Goal: Information Seeking & Learning: Learn about a topic

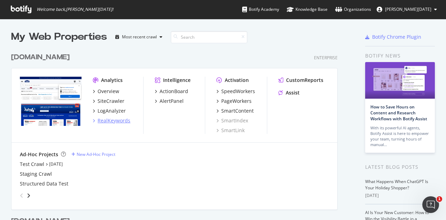
click at [118, 122] on div "RealKeywords" at bounding box center [113, 120] width 33 height 7
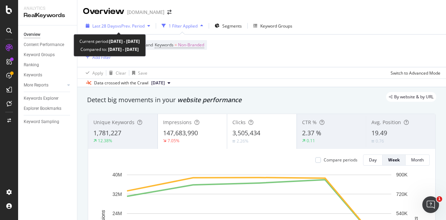
click at [127, 26] on span "vs Prev. Period" at bounding box center [131, 26] width 28 height 6
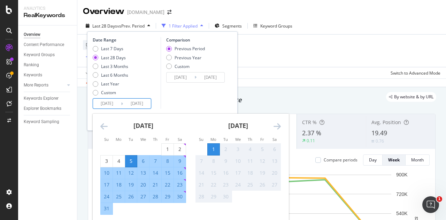
click at [106, 104] on input "[DATE]" at bounding box center [107, 104] width 28 height 10
click at [177, 150] on div "2" at bounding box center [180, 149] width 12 height 7
type input "[DATE]"
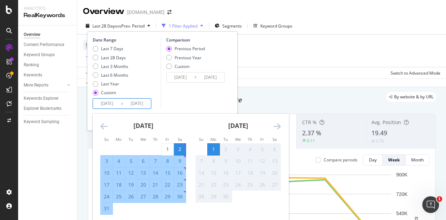
click at [166, 199] on div "29" at bounding box center [168, 196] width 12 height 7
type input "[DATE]"
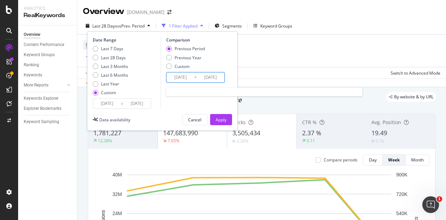
click at [185, 80] on input "[DATE]" at bounding box center [180, 77] width 28 height 10
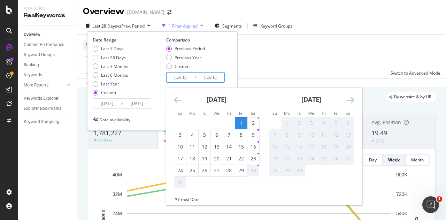
click at [178, 101] on icon "Move backward to switch to the previous month." at bounding box center [177, 100] width 7 height 8
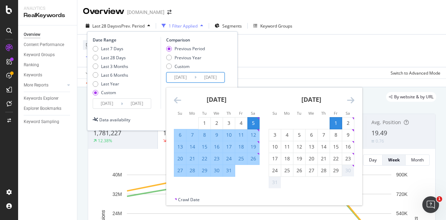
click at [178, 101] on icon "Move backward to switch to the previous month." at bounding box center [177, 100] width 7 height 8
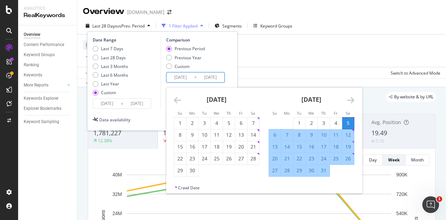
click at [178, 101] on icon "Move backward to switch to the previous month." at bounding box center [177, 100] width 7 height 8
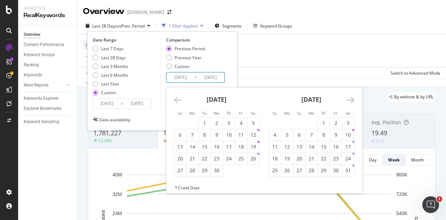
click at [178, 101] on icon "Move backward to switch to the previous month." at bounding box center [177, 100] width 7 height 8
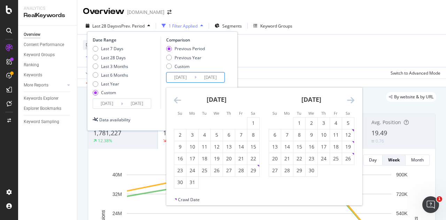
click at [178, 101] on icon "Move backward to switch to the previous month." at bounding box center [177, 100] width 7 height 8
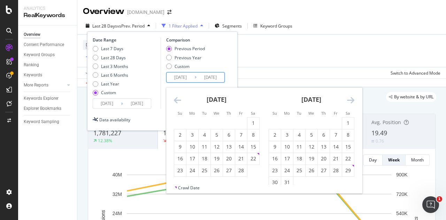
click at [178, 101] on icon "Move backward to switch to the previous month." at bounding box center [177, 100] width 7 height 8
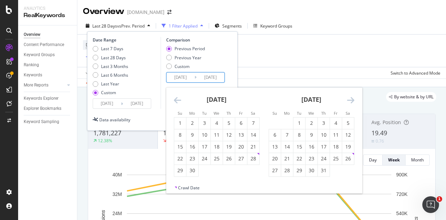
click at [178, 101] on icon "Move backward to switch to the previous month." at bounding box center [177, 100] width 7 height 8
click at [348, 123] on div "3" at bounding box center [348, 122] width 12 height 7
type input "[DATE]"
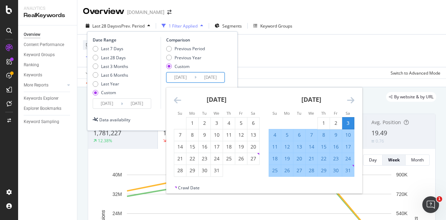
click at [336, 171] on div "30" at bounding box center [336, 170] width 12 height 7
type input "[DATE]"
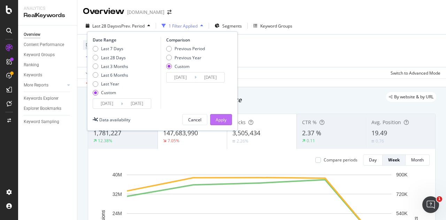
click at [218, 118] on div "Apply" at bounding box center [221, 120] width 11 height 6
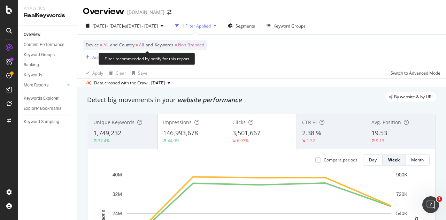
click at [200, 47] on span "Non-Branded" at bounding box center [191, 45] width 26 height 10
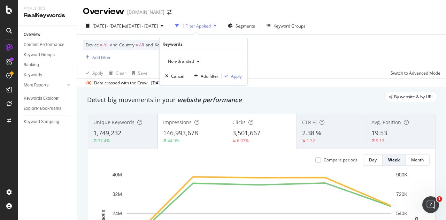
click at [196, 62] on div "button" at bounding box center [198, 61] width 8 height 4
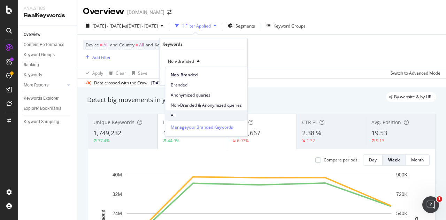
click at [179, 118] on span "All" at bounding box center [206, 115] width 71 height 6
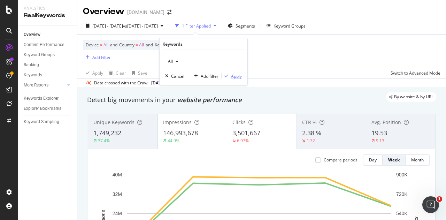
click at [239, 74] on div "Apply" at bounding box center [236, 76] width 11 height 6
